Goal: Navigation & Orientation: Find specific page/section

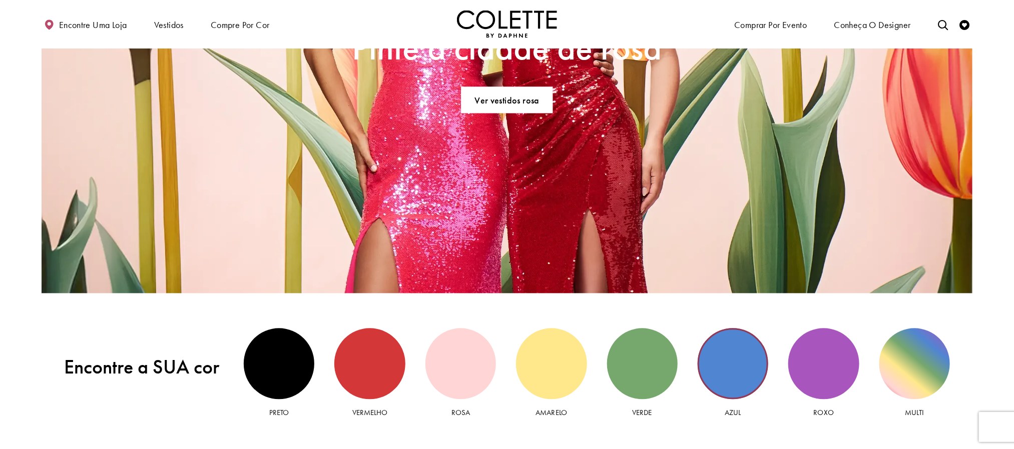
click at [749, 351] on div "Vista azul" at bounding box center [732, 363] width 71 height 71
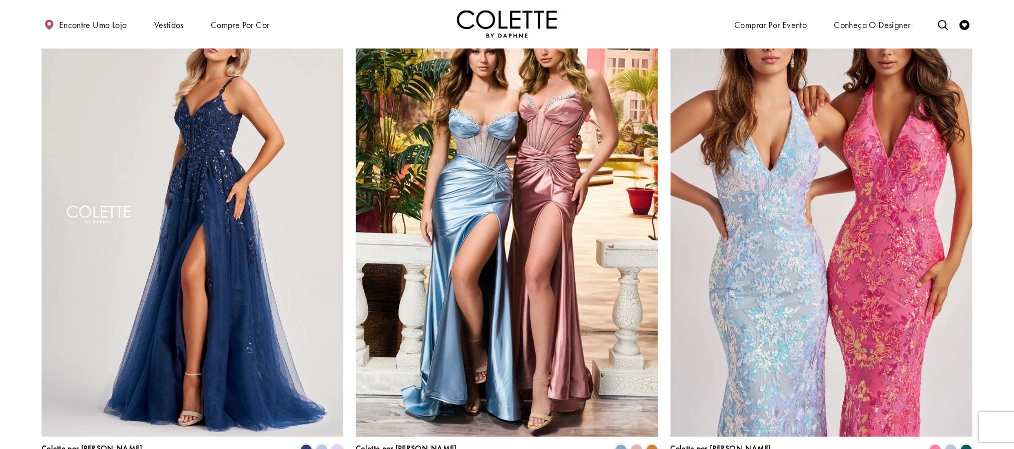
scroll to position [675, 0]
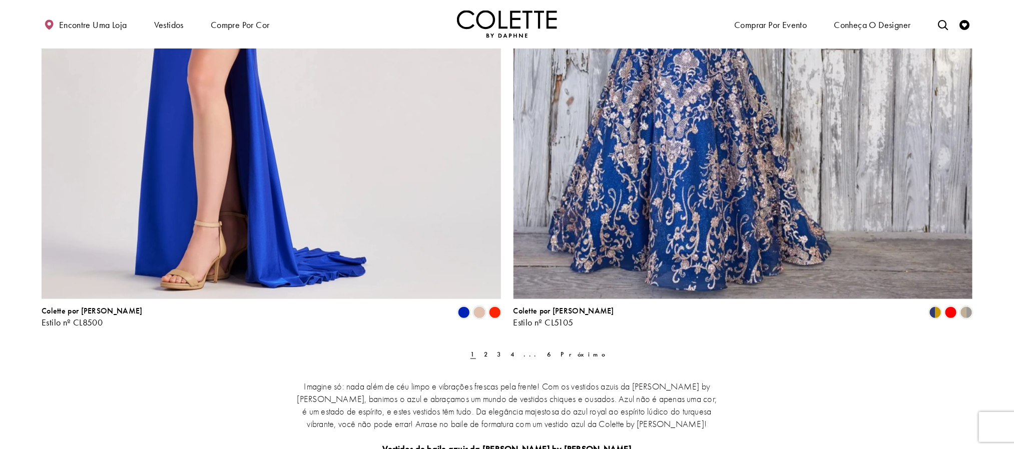
scroll to position [2627, 0]
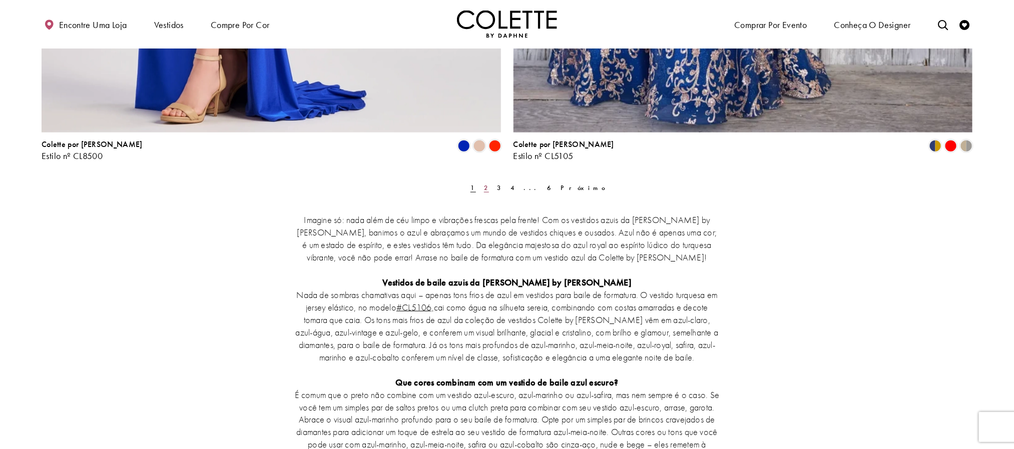
click at [491, 188] on link "2" at bounding box center [486, 188] width 11 height 15
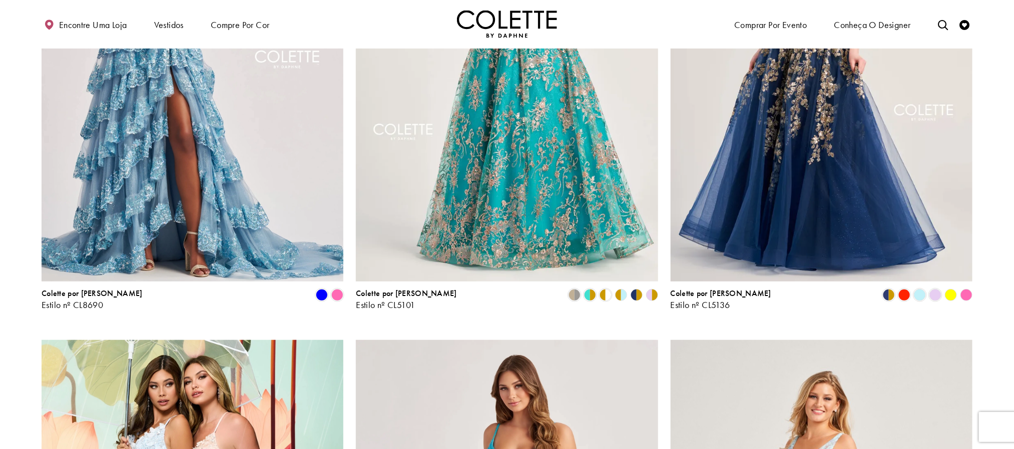
scroll to position [279, 0]
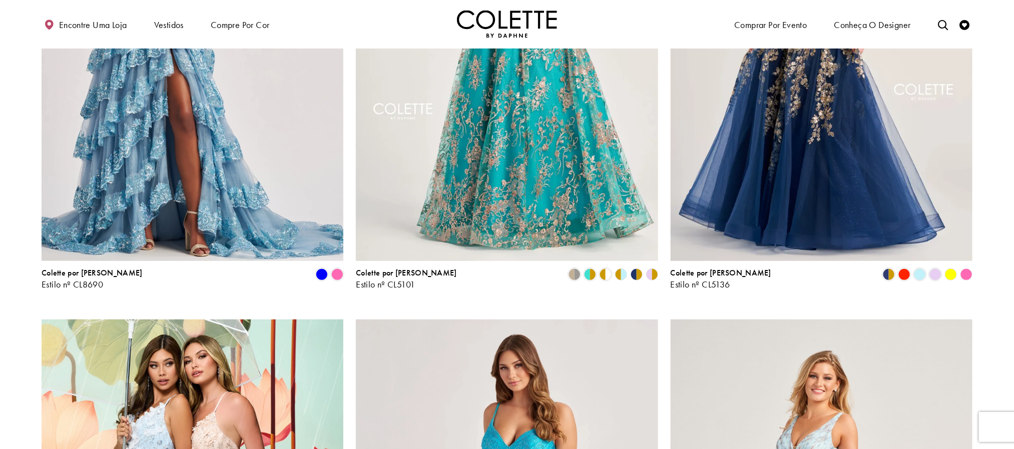
click at [638, 278] on polygon "Lista de produtos" at bounding box center [640, 275] width 8 height 16
click at [638, 274] on polygon "Lista de produtos" at bounding box center [640, 275] width 8 height 16
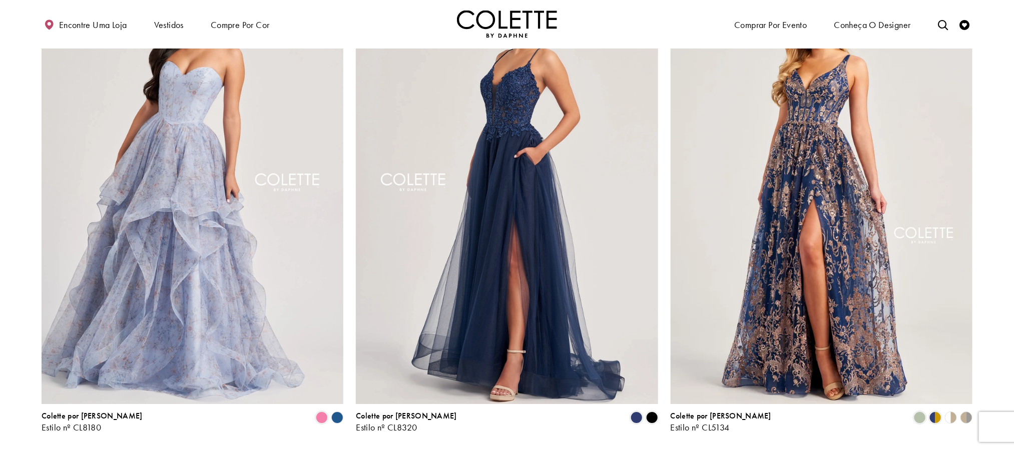
scroll to position [1630, 0]
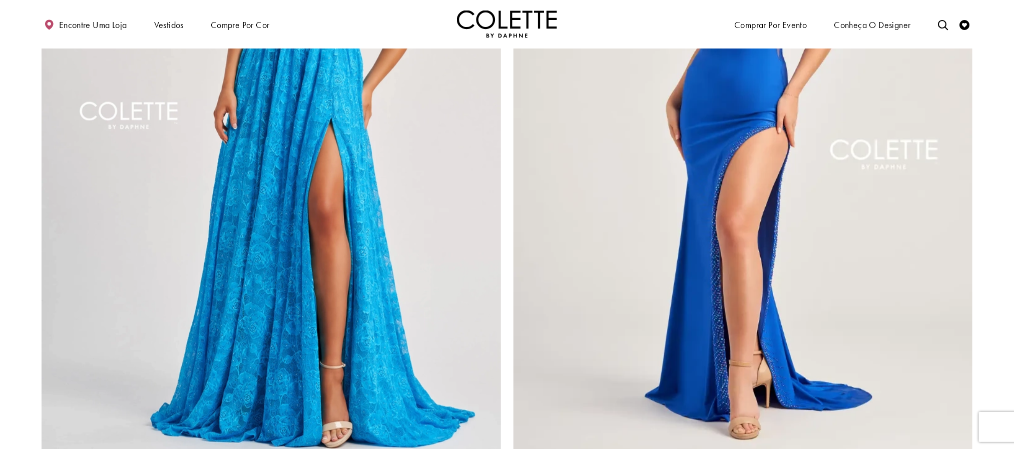
scroll to position [2606, 0]
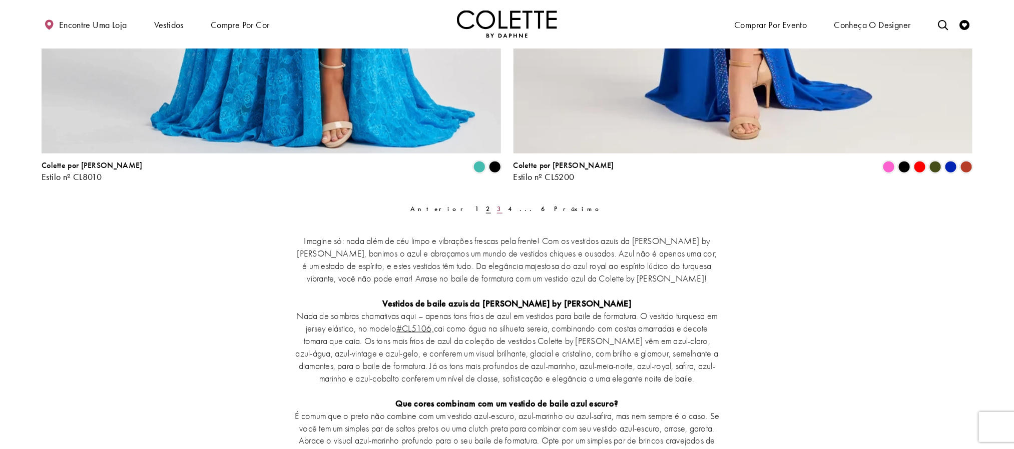
click at [500, 206] on font "3" at bounding box center [499, 209] width 5 height 9
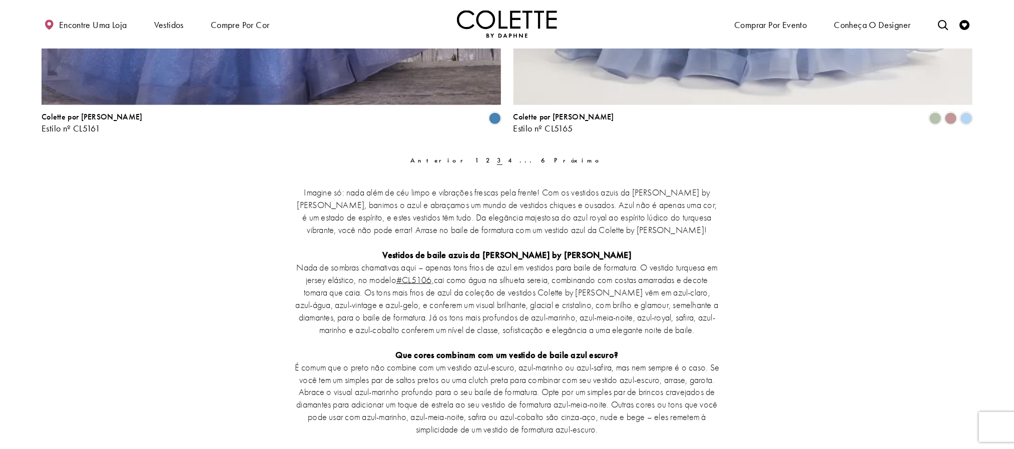
scroll to position [2681, 0]
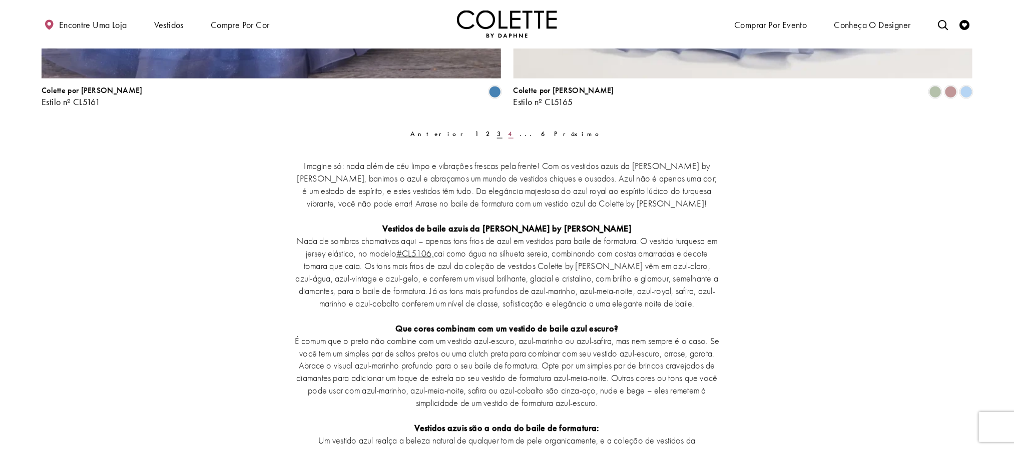
click at [508, 130] on font "4" at bounding box center [510, 134] width 5 height 9
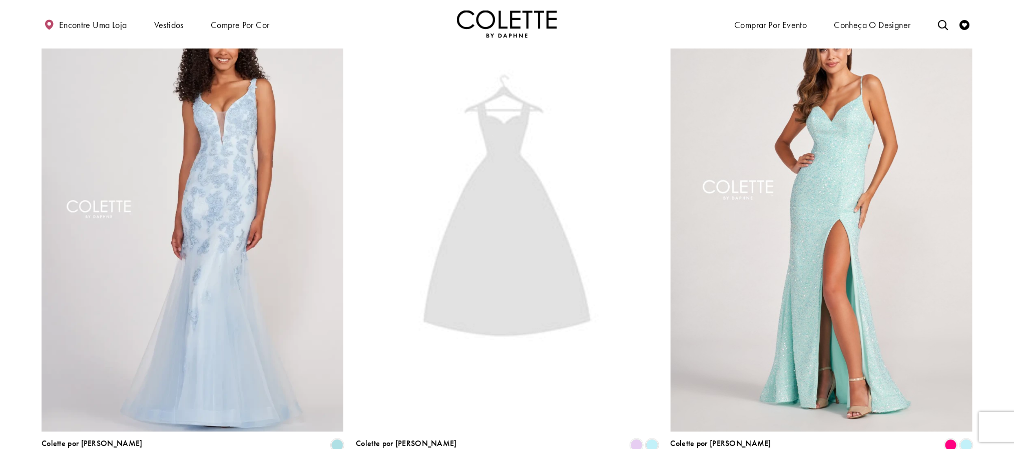
scroll to position [1105, 0]
